Goal: Check status: Check status

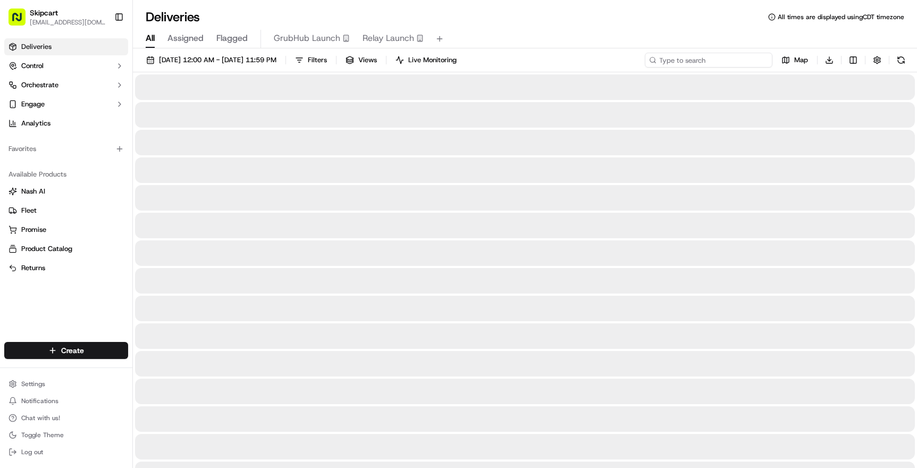
click at [692, 60] on input at bounding box center [709, 60] width 128 height 15
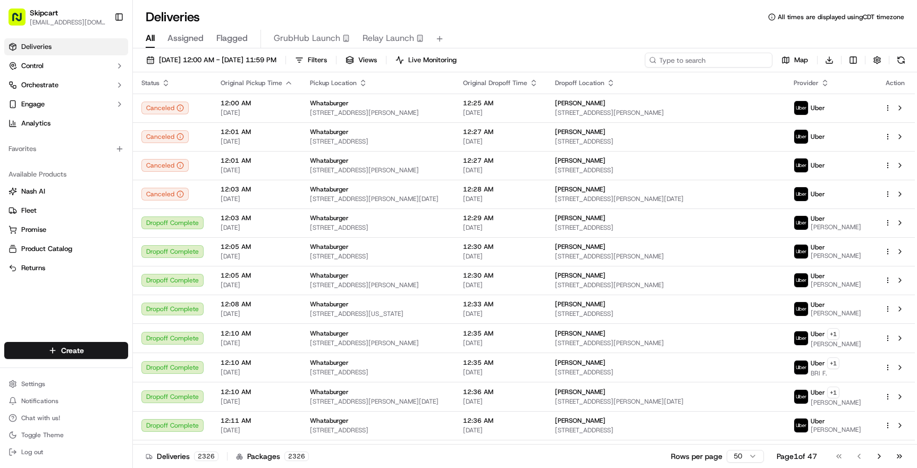
paste input "job_KUPCJCrk65dnghjmMPUcX8"
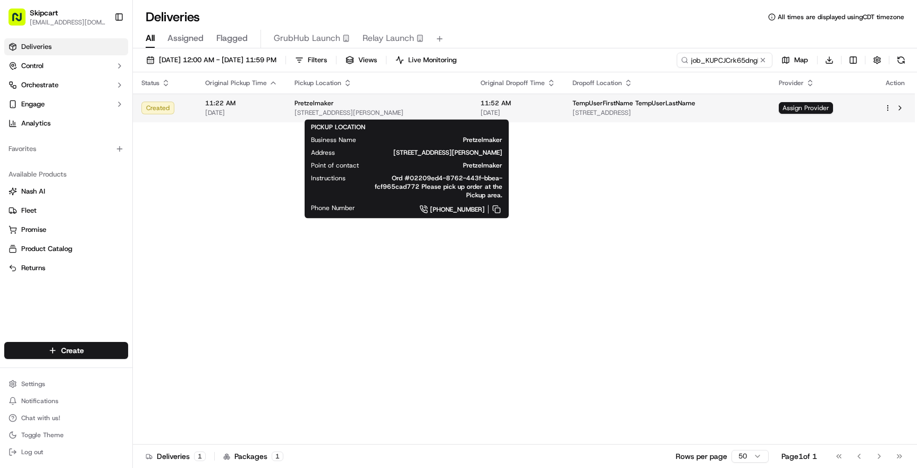
click at [464, 103] on div "Pretzelmaker" at bounding box center [379, 103] width 169 height 9
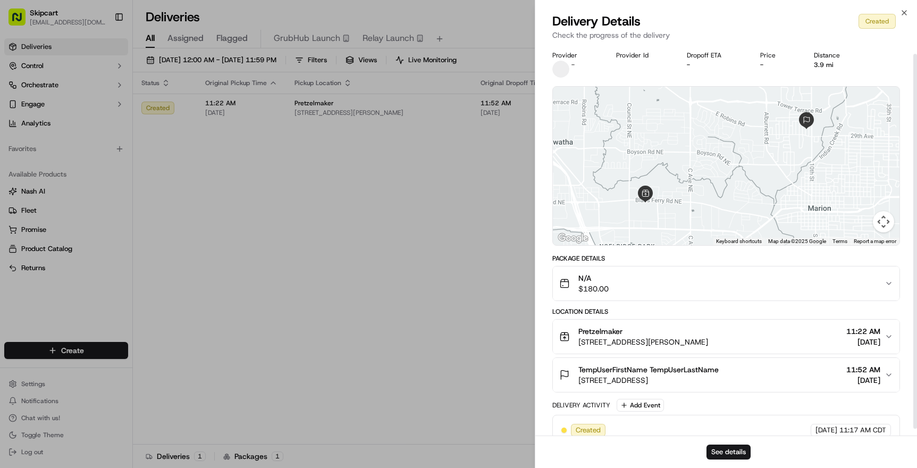
scroll to position [16, 0]
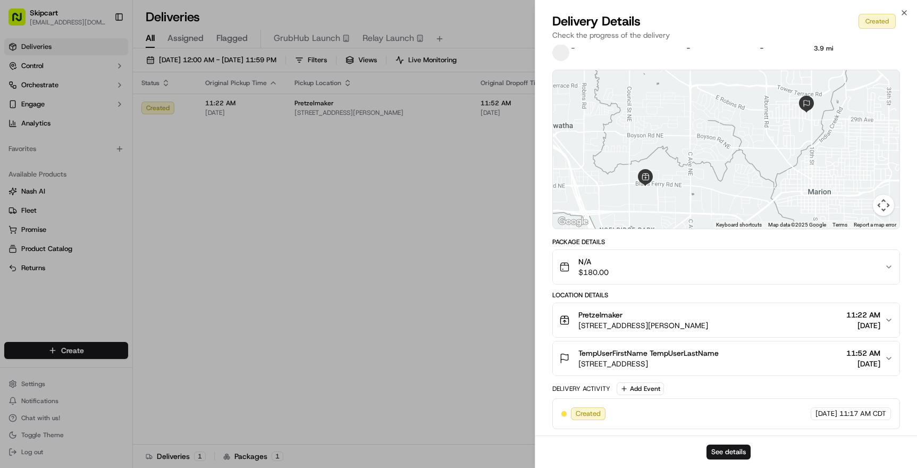
click at [669, 322] on span "[STREET_ADDRESS][PERSON_NAME]" at bounding box center [644, 325] width 130 height 11
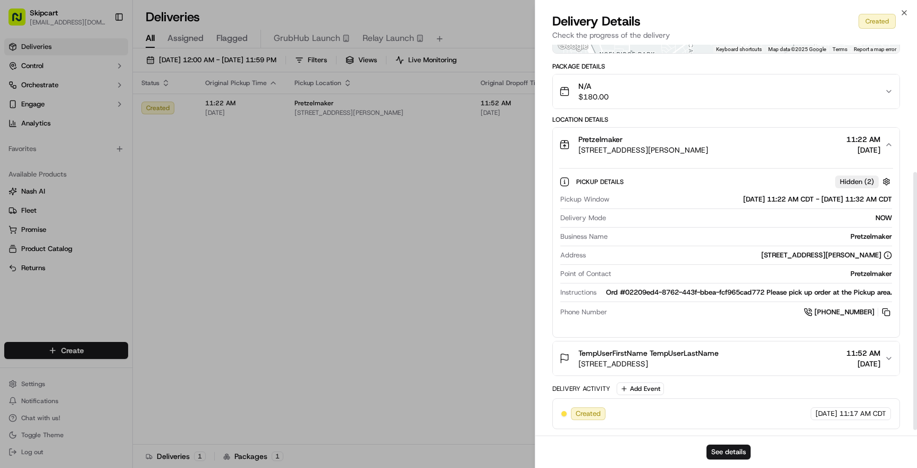
scroll to position [202, 0]
click at [726, 367] on div "TempUserFirstName TempUserLastName [STREET_ADDRESS] 11:52 AM [DATE]" at bounding box center [721, 358] width 325 height 21
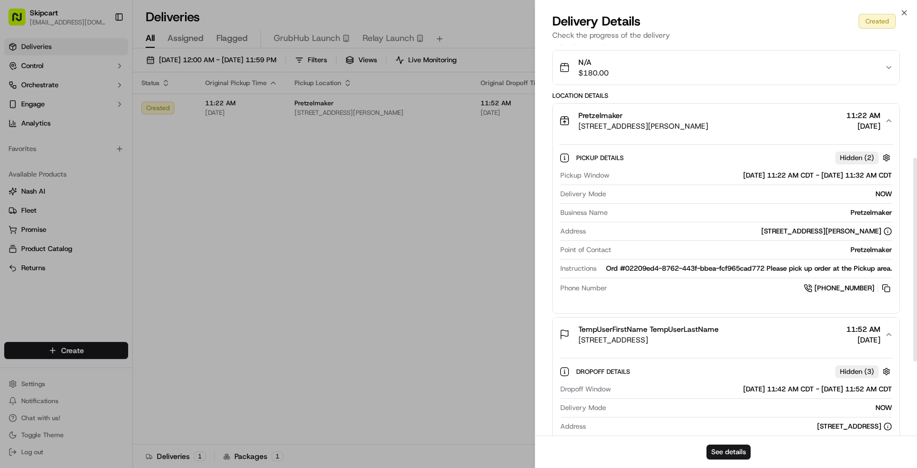
scroll to position [214, 0]
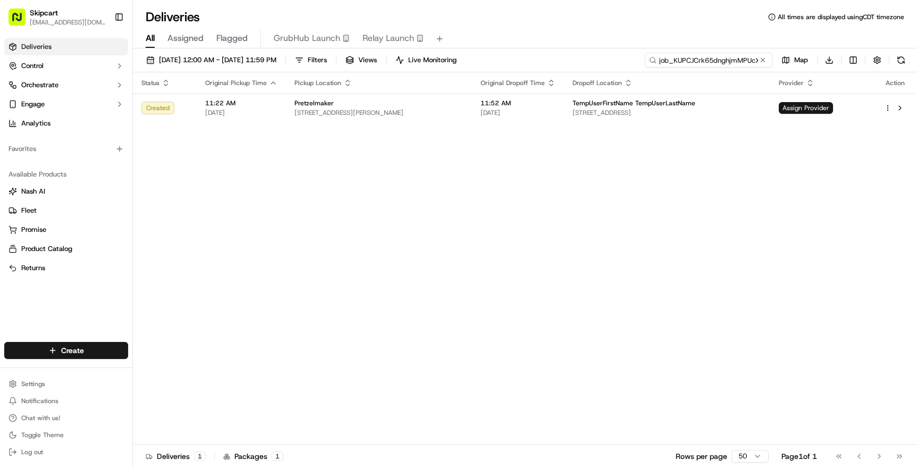
click at [708, 61] on input "job_KUPCJCrk65dnghjmMPUcX8" at bounding box center [709, 60] width 128 height 15
paste input "DZ6mTXuAHKXsEo4r9e7RKU"
type input "job_DZ6mTXuAHKXsEo4r9e7RKU"
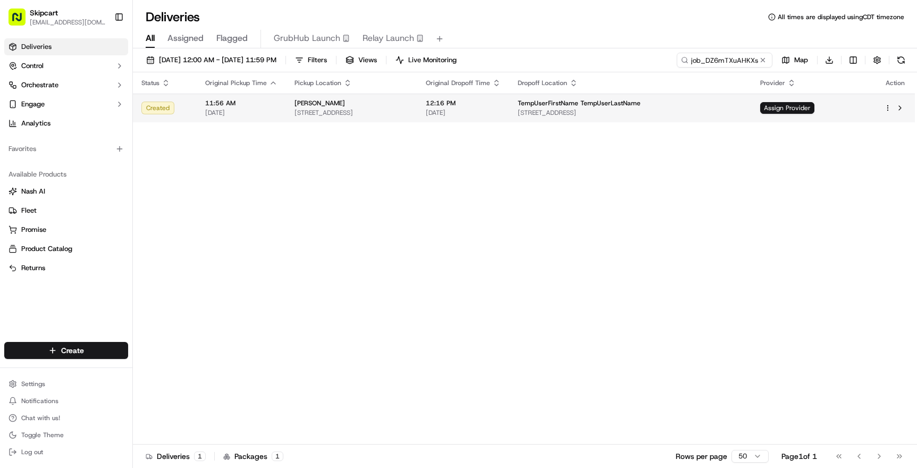
click at [409, 104] on div "[PERSON_NAME]" at bounding box center [352, 103] width 114 height 9
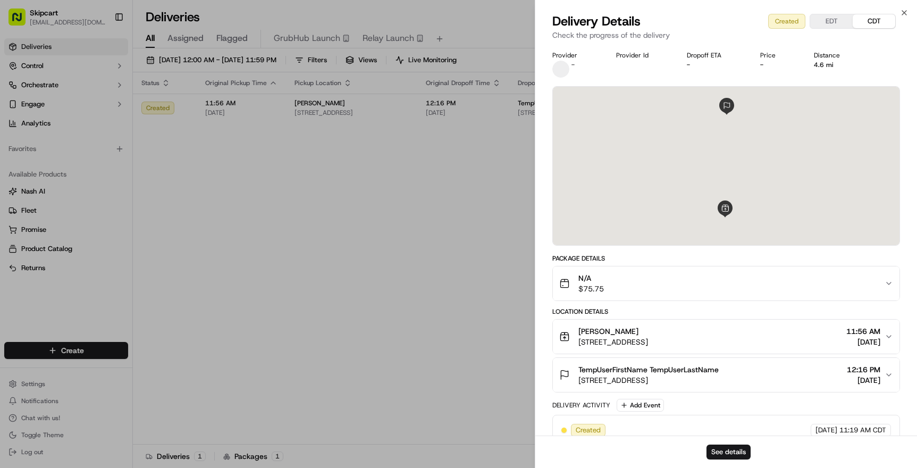
scroll to position [16, 0]
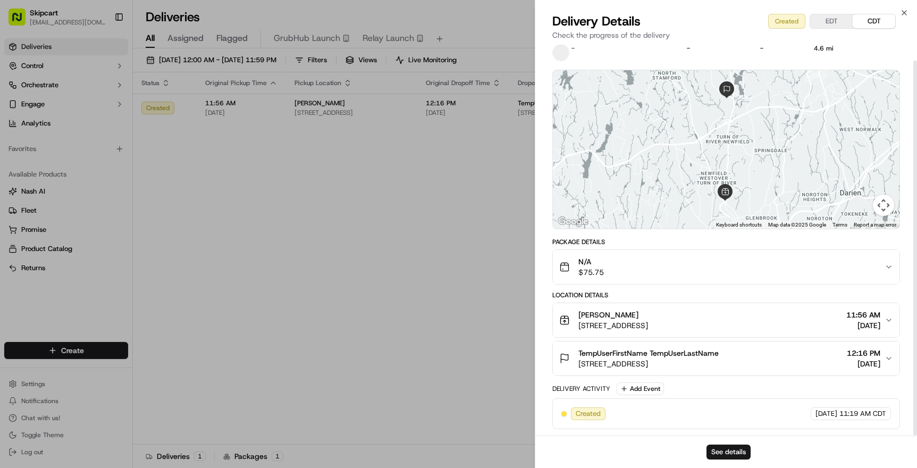
click at [648, 320] on span "[STREET_ADDRESS]" at bounding box center [614, 325] width 70 height 11
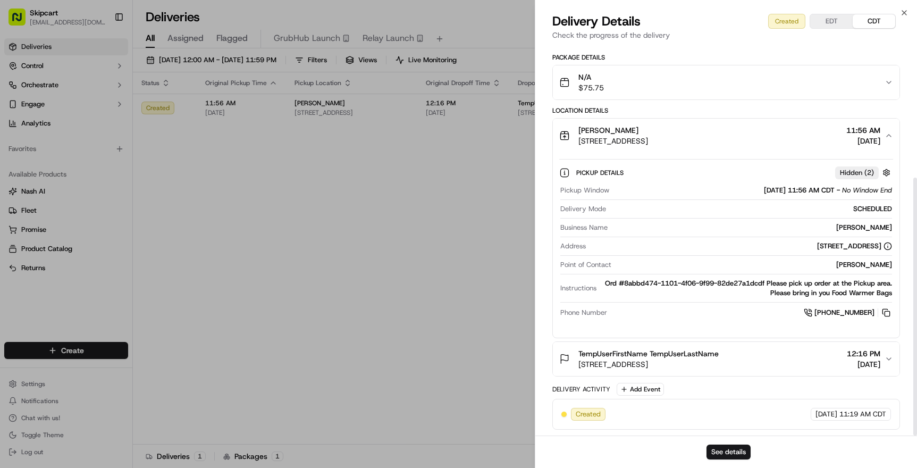
scroll to position [202, 0]
click at [681, 355] on span "TempUserFirstName TempUserLastName" at bounding box center [649, 353] width 140 height 11
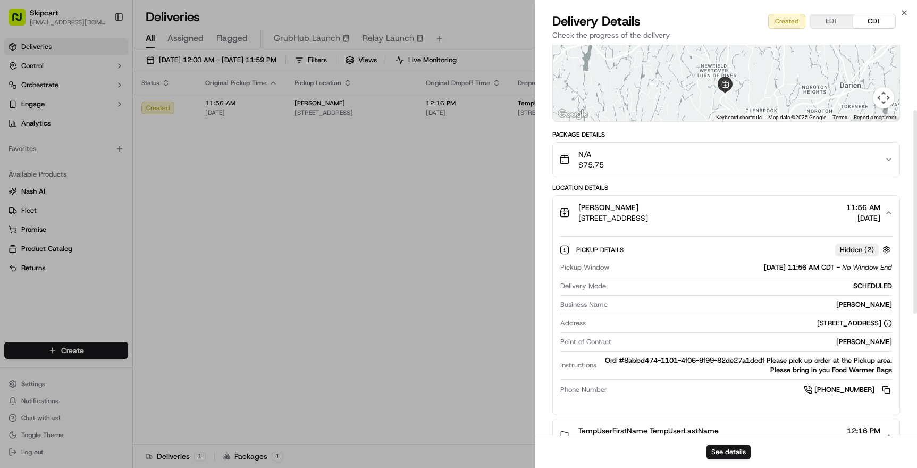
scroll to position [123, 0]
click at [825, 267] on span "[DATE] 11:56 AM CDT" at bounding box center [799, 268] width 71 height 10
click at [811, 268] on span "[DATE] 11:56 AM CDT" at bounding box center [799, 268] width 71 height 10
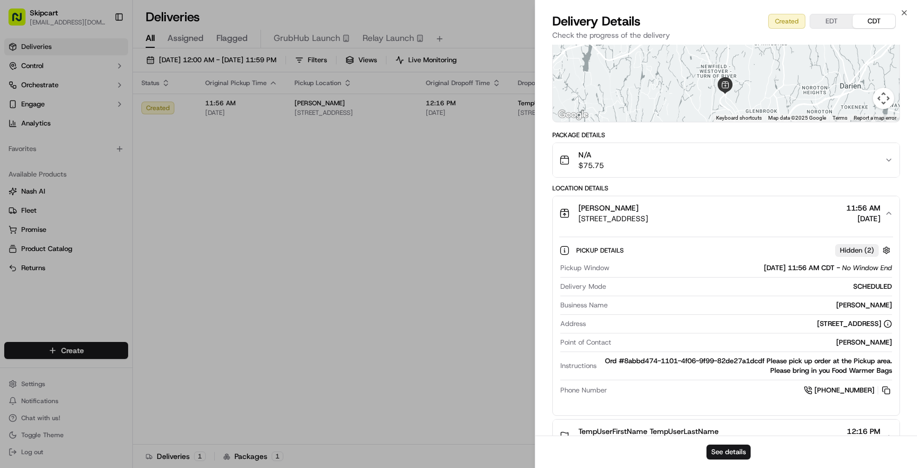
click at [824, 212] on div "[PERSON_NAME] [STREET_ADDRESS] 11:56 AM [DATE]" at bounding box center [721, 213] width 325 height 21
